Goal: Information Seeking & Learning: Learn about a topic

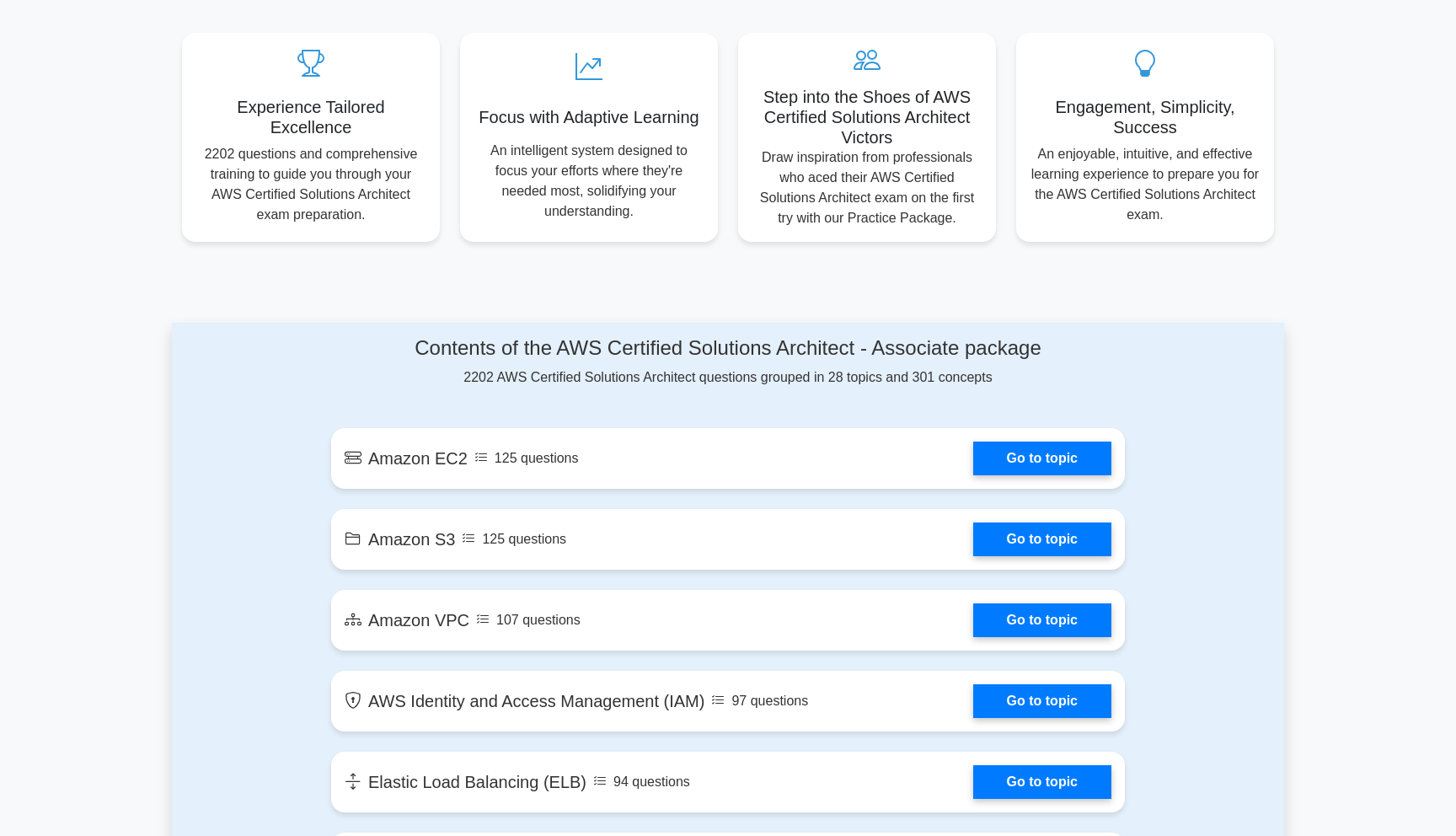
scroll to position [620, 0]
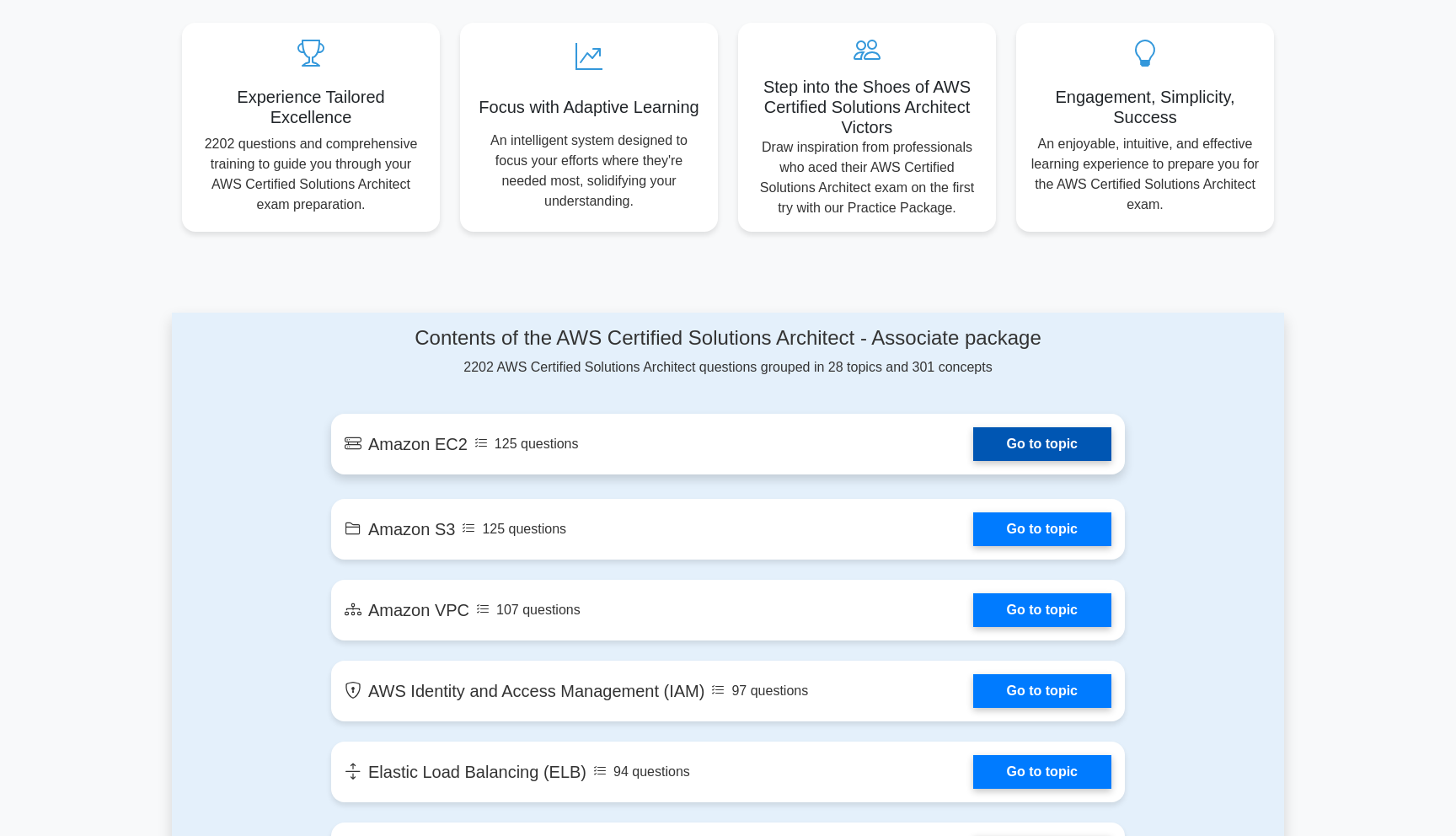
click at [1001, 441] on link "Go to topic" at bounding box center [1042, 444] width 138 height 34
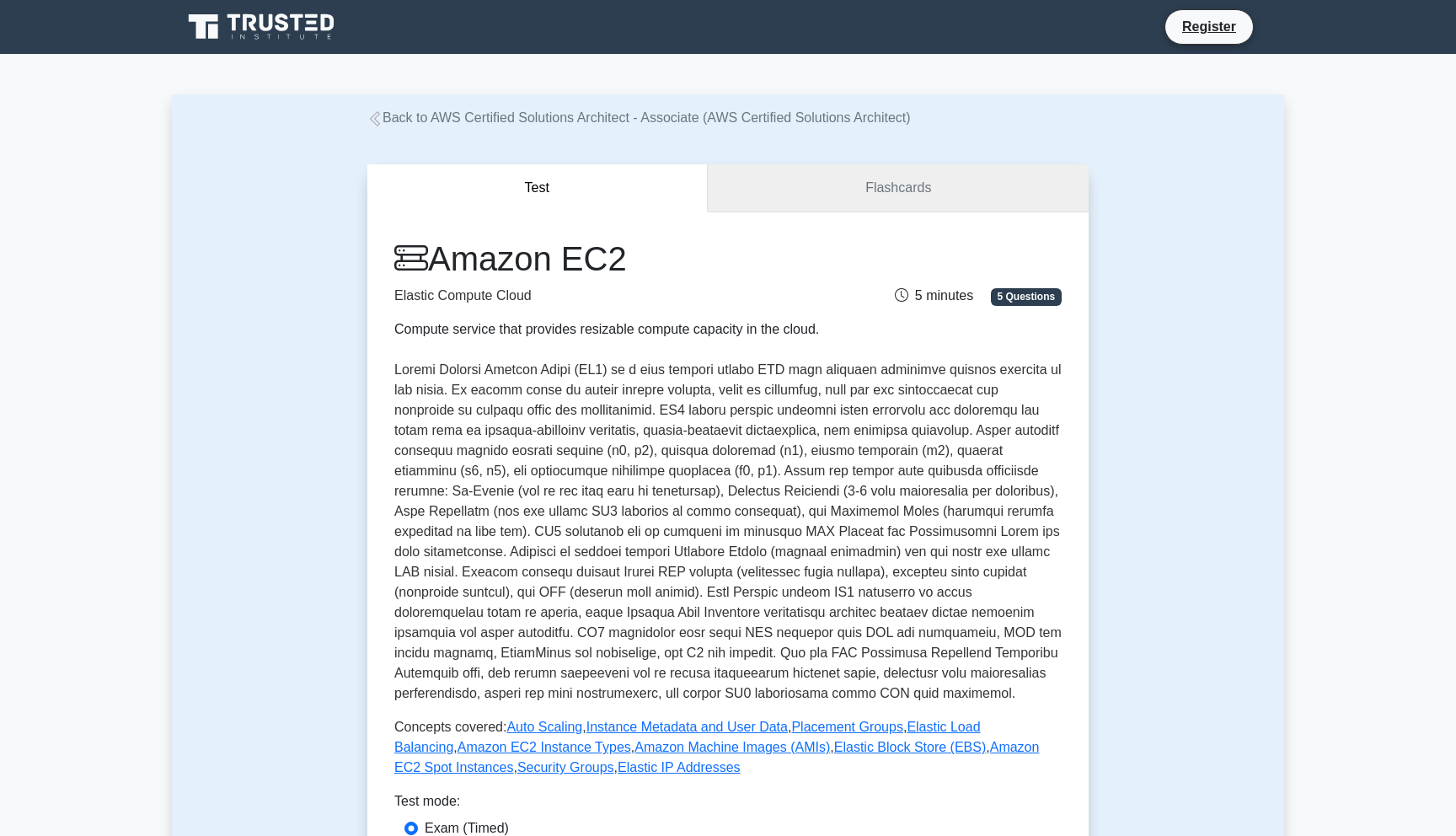
click at [894, 188] on link "Flashcards" at bounding box center [898, 188] width 381 height 48
click at [885, 190] on link "Flashcards" at bounding box center [898, 188] width 381 height 48
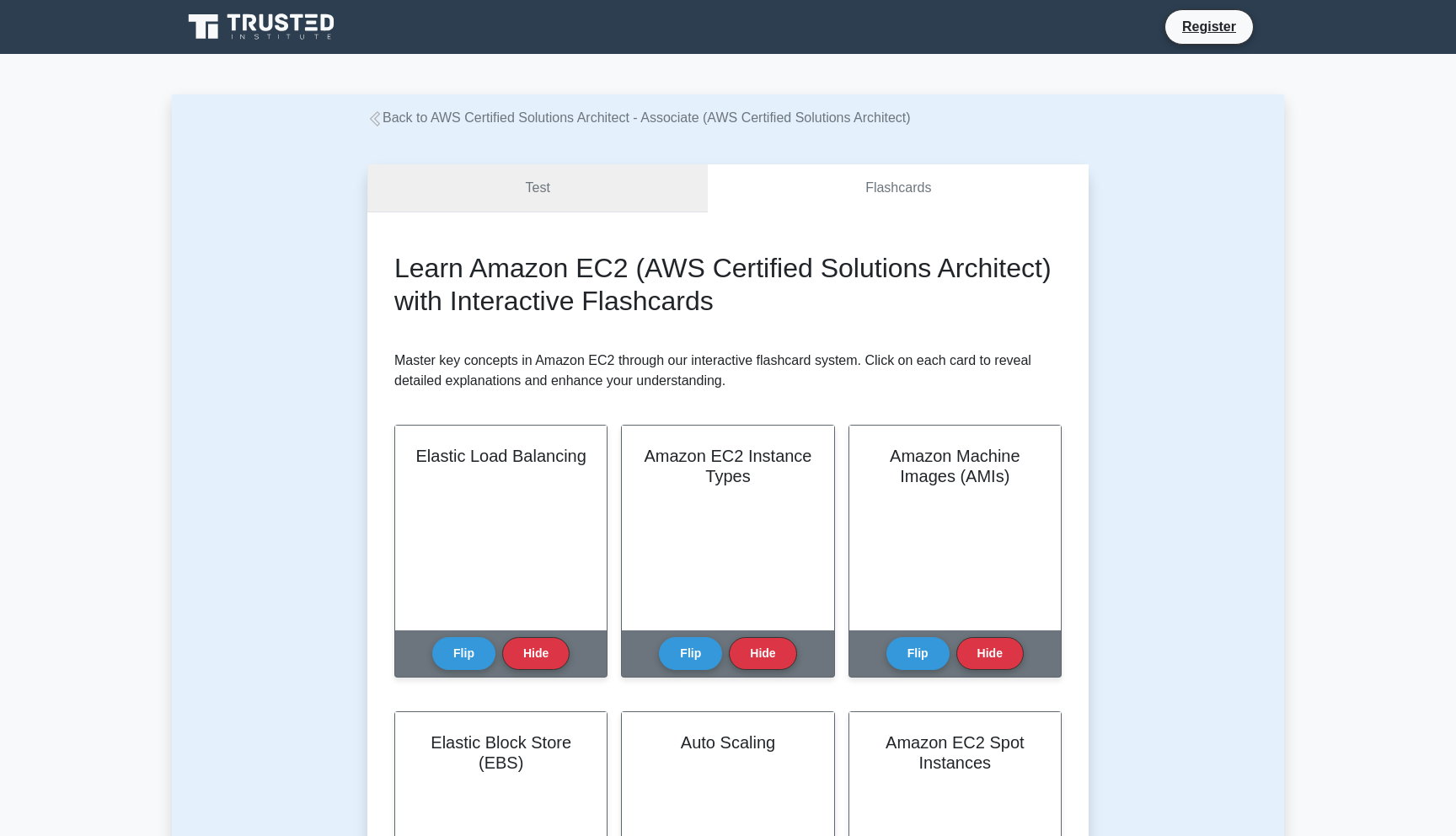
click at [576, 190] on link "Test" at bounding box center [537, 188] width 340 height 48
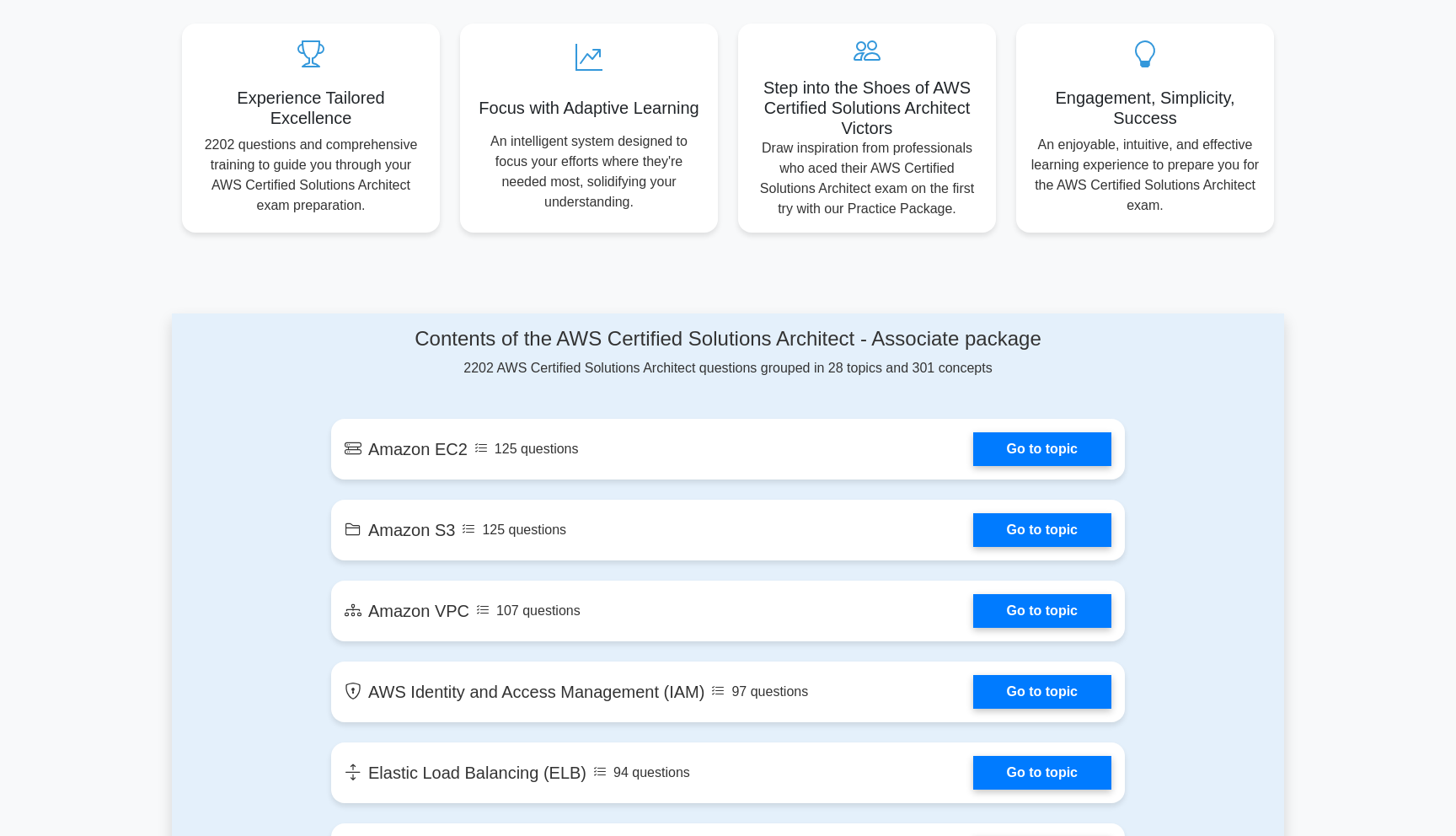
scroll to position [620, 0]
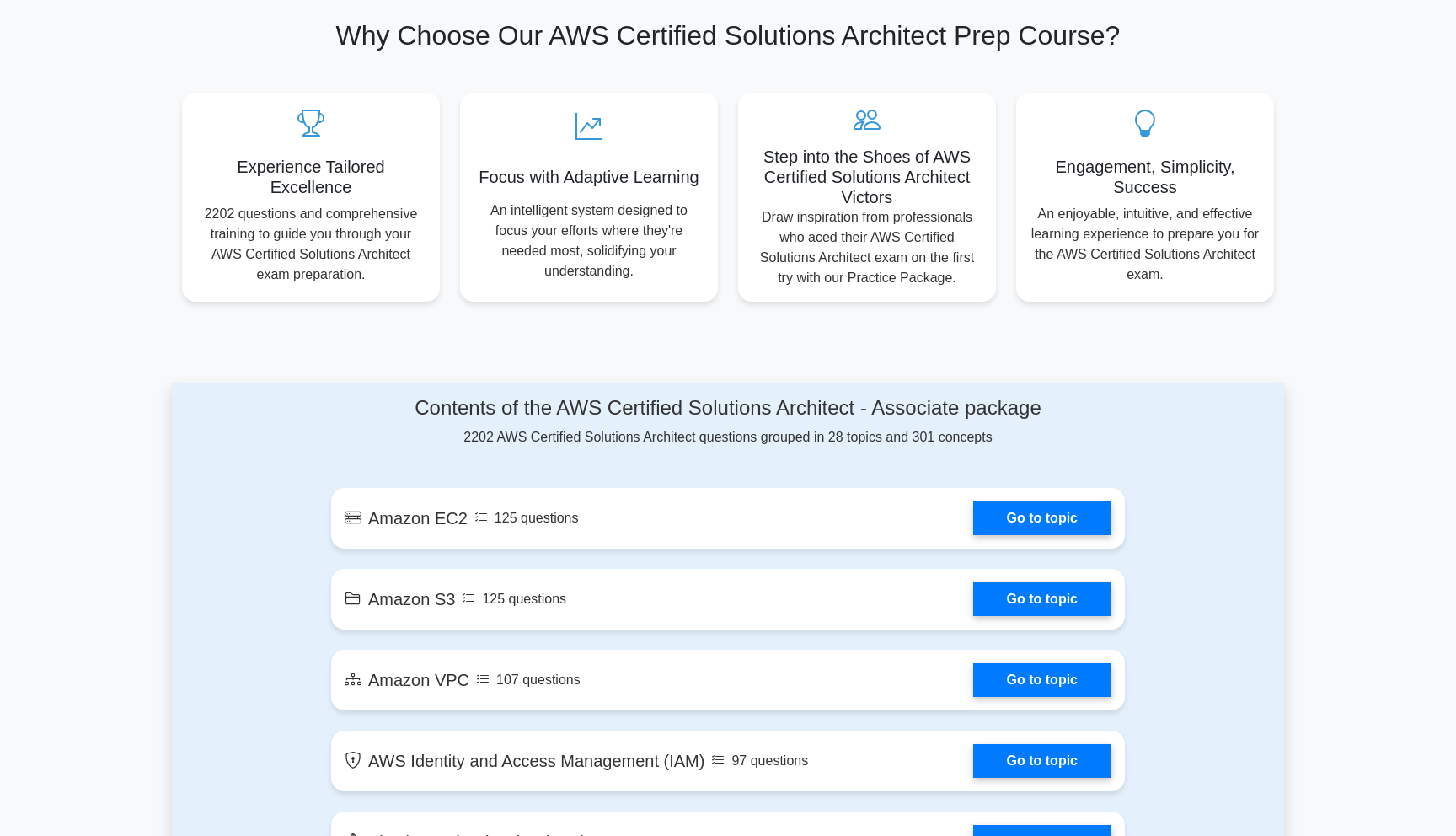
scroll to position [553, 0]
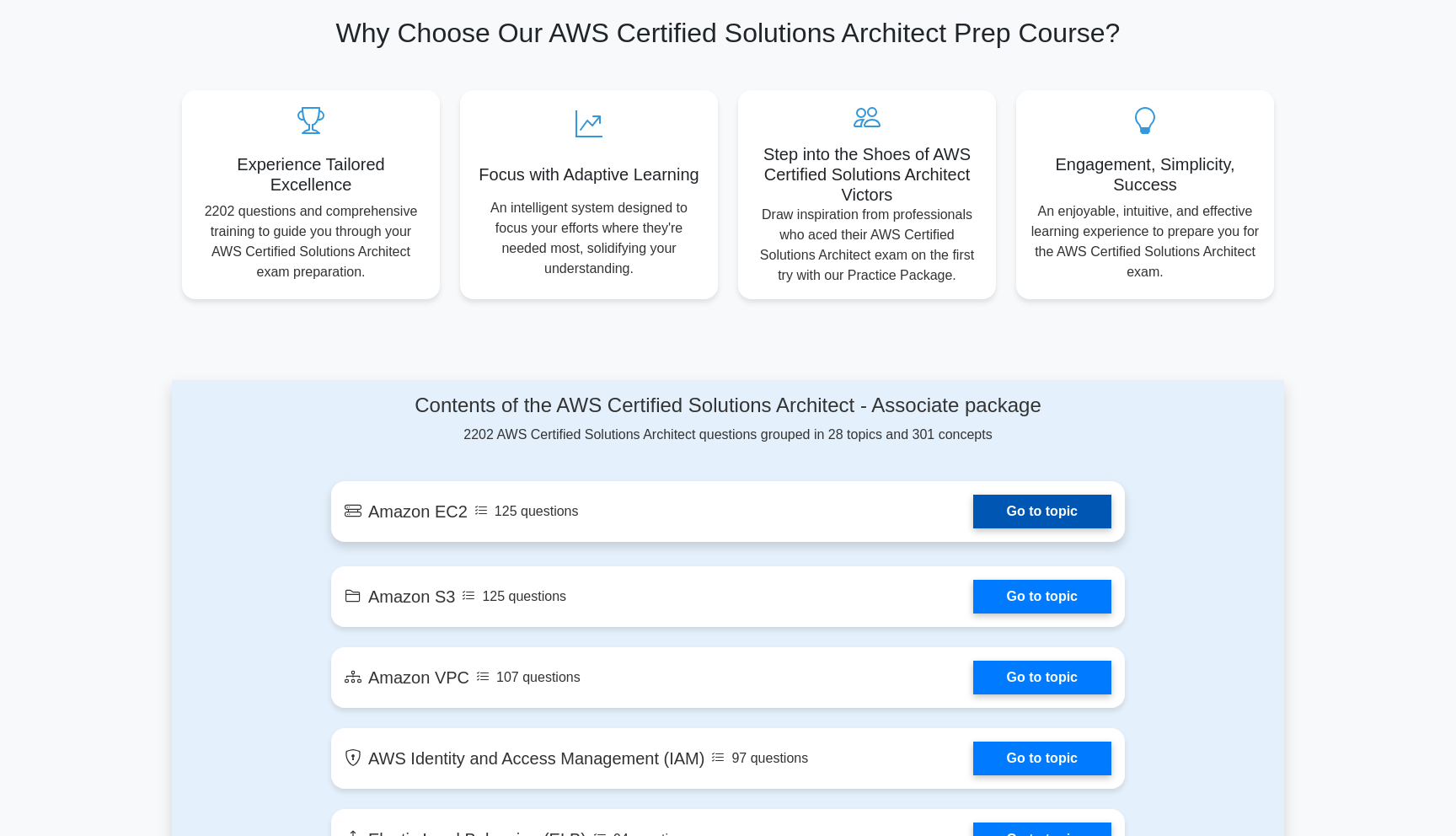
click at [1015, 511] on link "Go to topic" at bounding box center [1042, 512] width 138 height 34
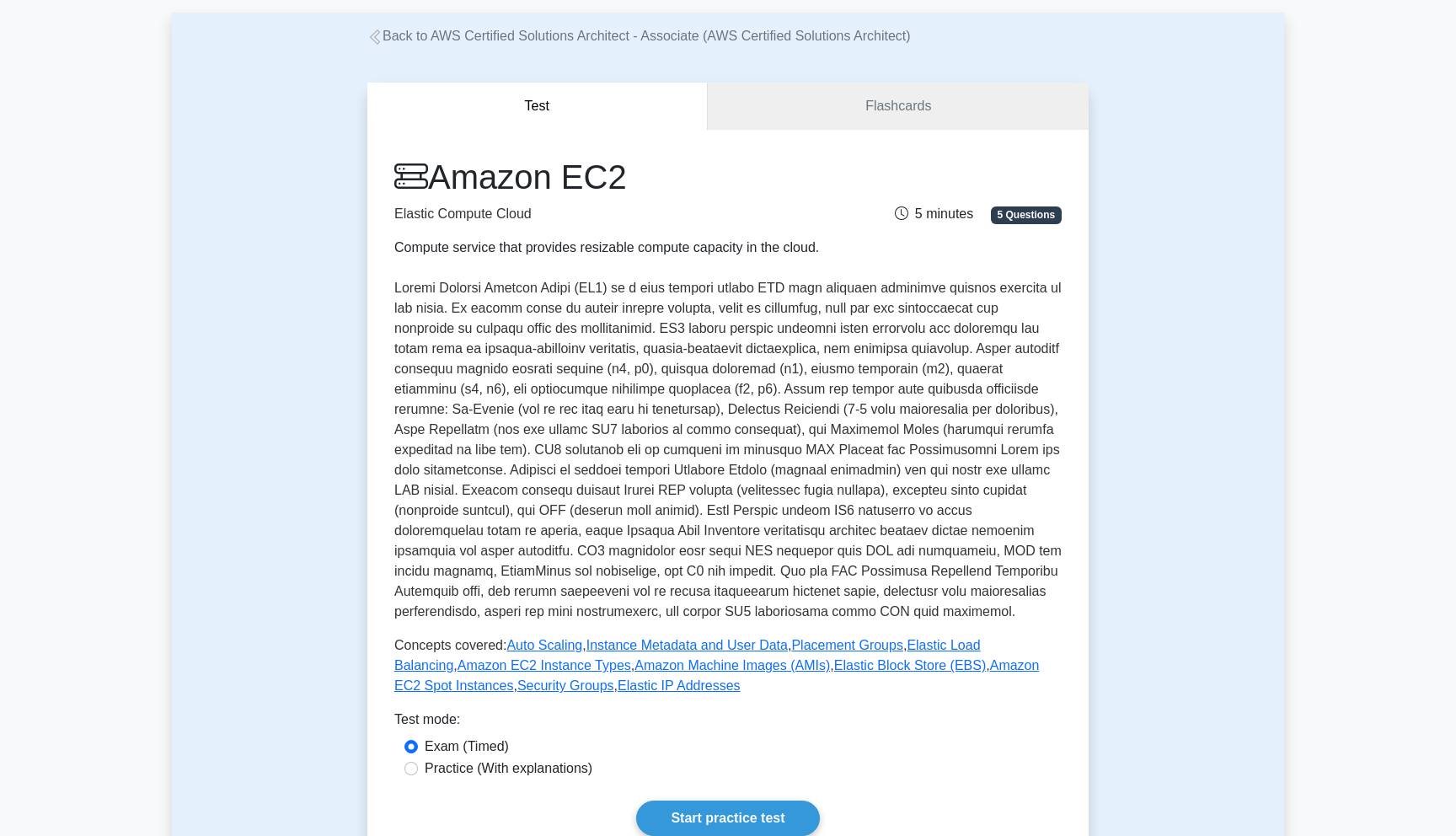
scroll to position [83, 0]
